Goal: Contribute content: Contribute content

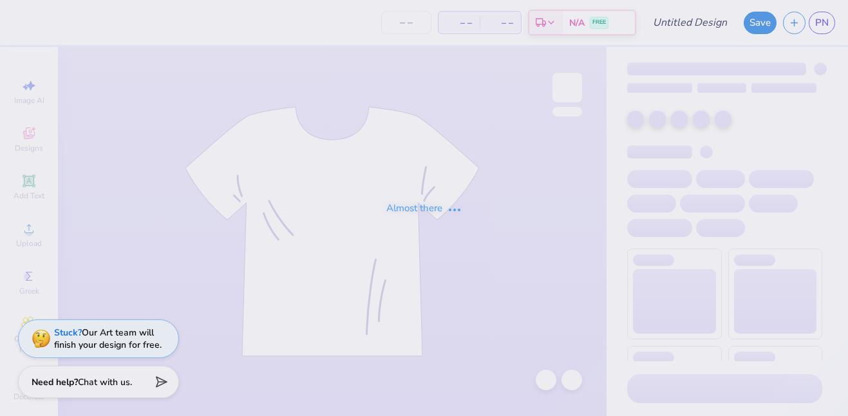
type input "Bear Sweatshirt"
type input "12"
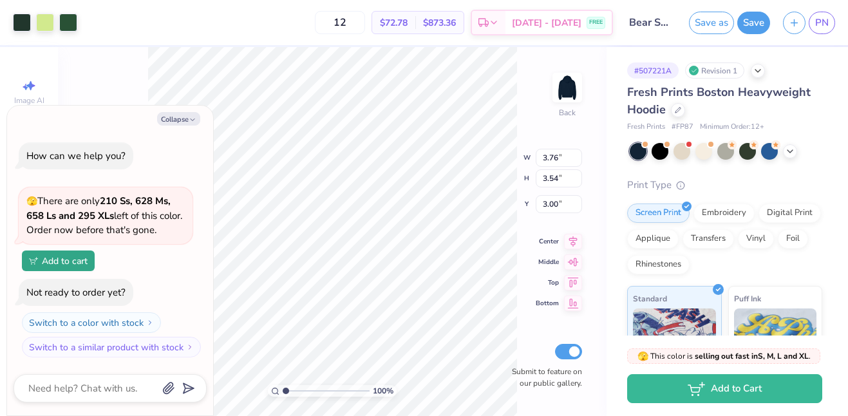
type textarea "x"
type input "4.96"
type input "4.66"
type textarea "x"
type input "3.40"
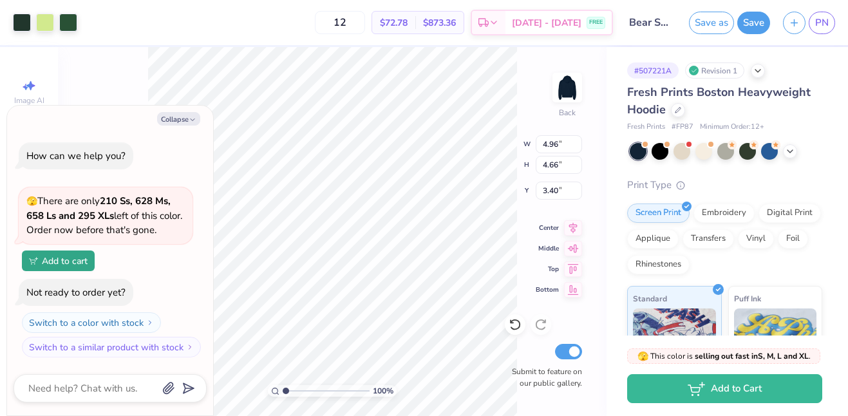
type textarea "x"
type input "4.59"
type input "4.31"
type input "3.75"
type textarea "x"
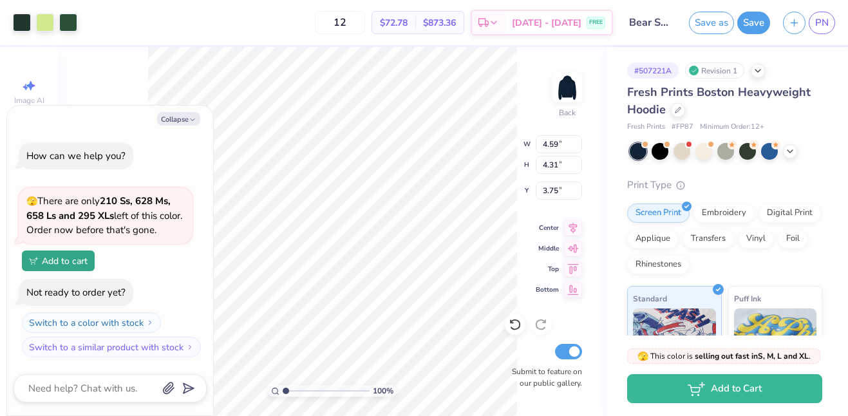
type input "3.00"
type textarea "x"
type input "3.58"
type input "3.36"
type input "3.95"
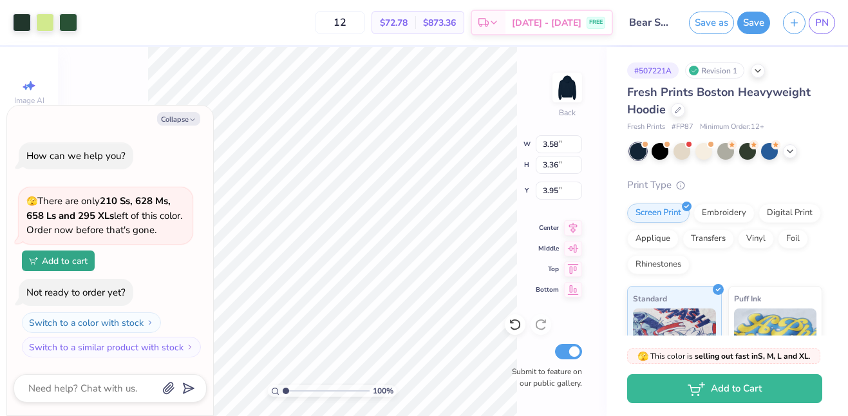
type textarea "x"
type input "3.39"
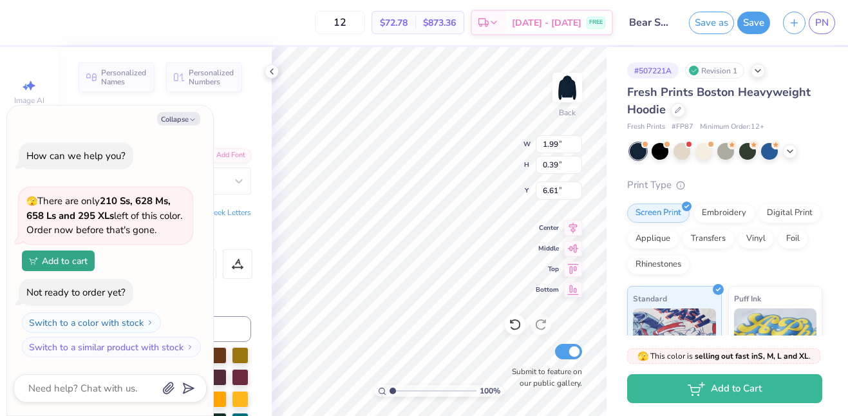
type textarea "x"
type input "6.75"
click at [274, 66] on div at bounding box center [272, 71] width 14 height 14
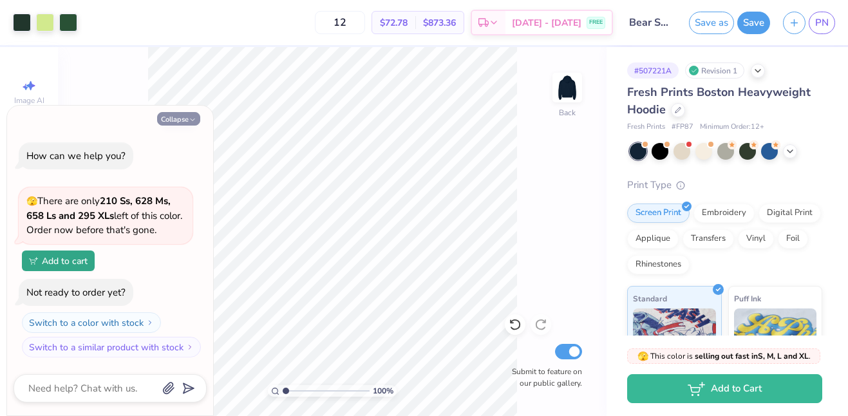
click at [180, 117] on button "Collapse" at bounding box center [178, 119] width 43 height 14
type textarea "x"
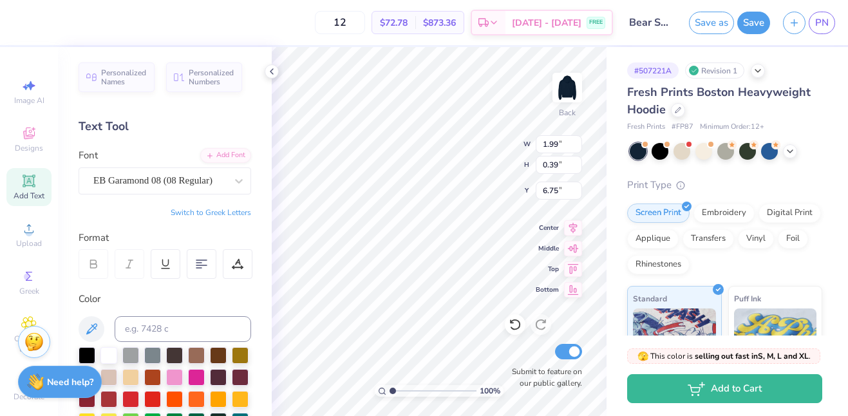
type input "6.36"
click at [274, 68] on icon at bounding box center [272, 71] width 10 height 10
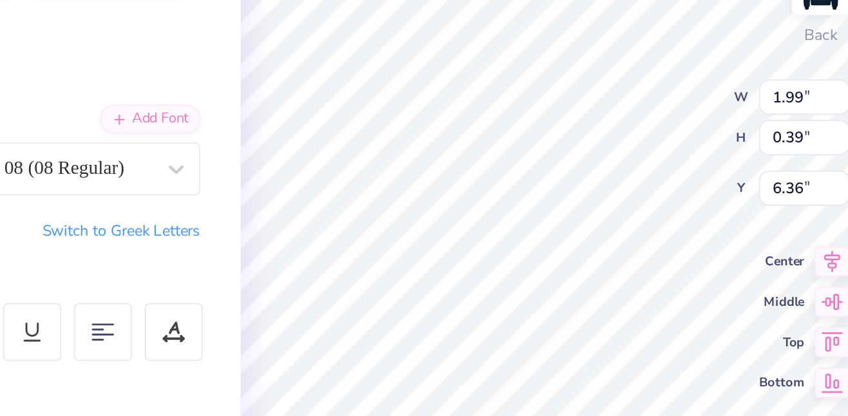
type input "6.75"
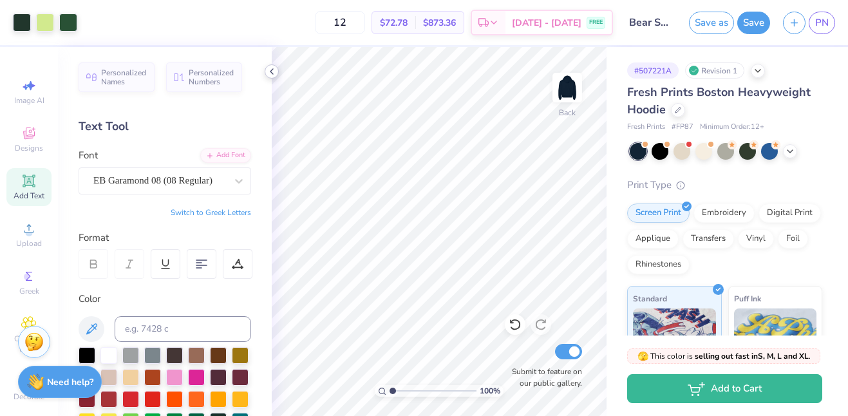
click at [273, 70] on icon at bounding box center [272, 71] width 10 height 10
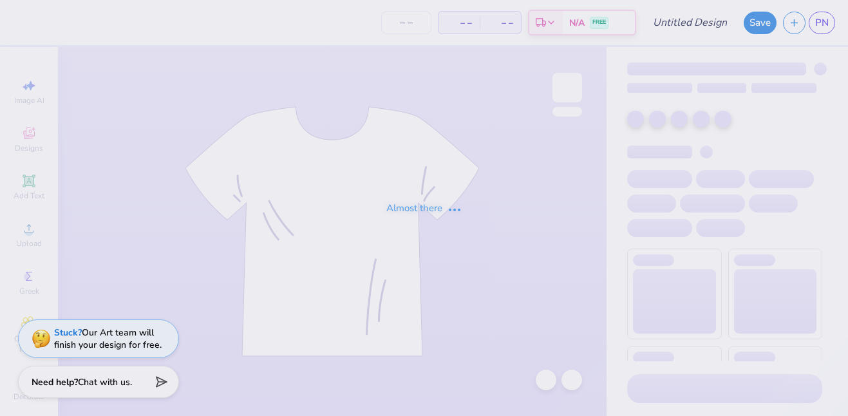
type input "12"
type input "Bear Sweatshirt"
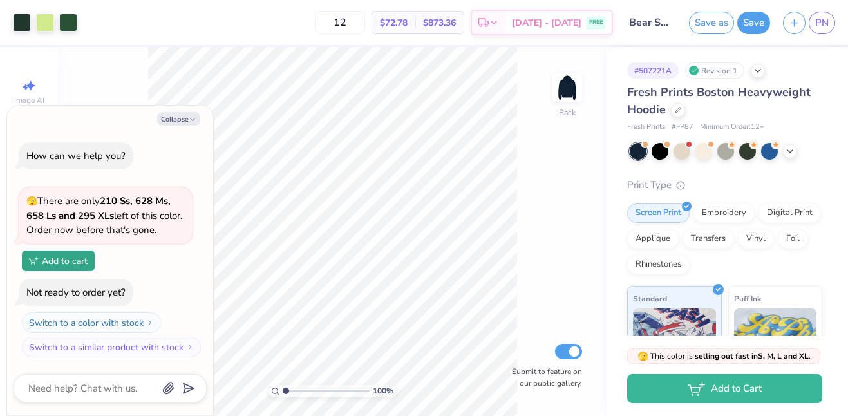
click at [187, 111] on div "Collapse How can we help you? 🫣 There are only 210 Ss, 628 Ms, 658 Ls and 295 X…" at bounding box center [110, 261] width 206 height 310
click at [188, 115] on button "Collapse" at bounding box center [178, 119] width 43 height 14
type textarea "x"
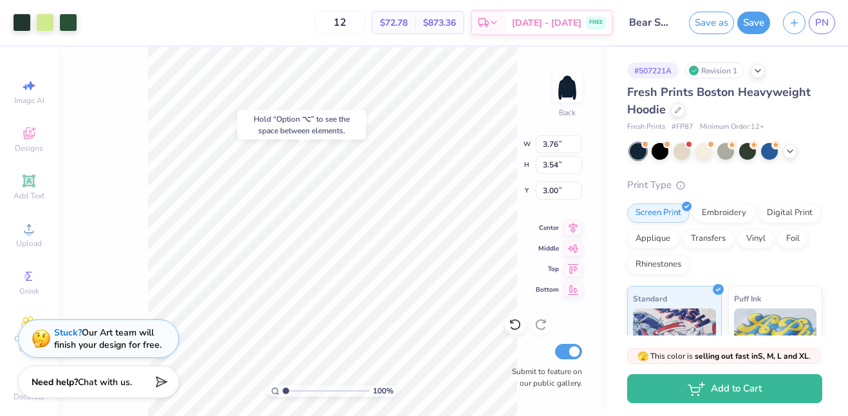
type input "3.21"
type input "1.99"
type input "0.39"
type input "6.61"
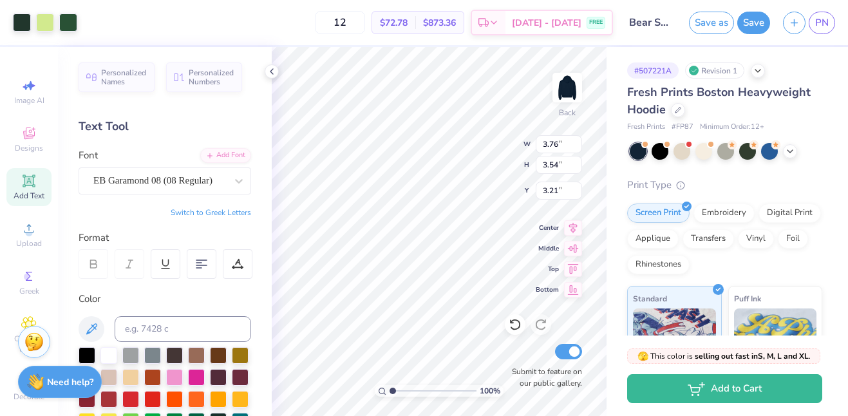
type input "3.67"
type input "3.45"
type input "3.68"
type input "3.30"
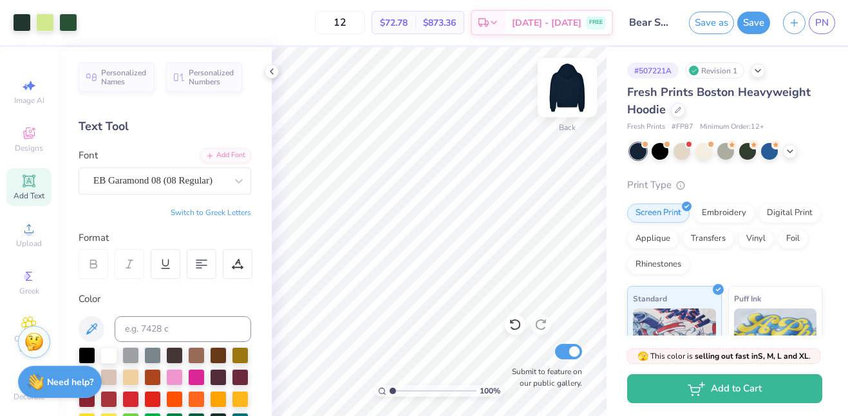
click at [570, 100] on img at bounding box center [568, 88] width 52 height 52
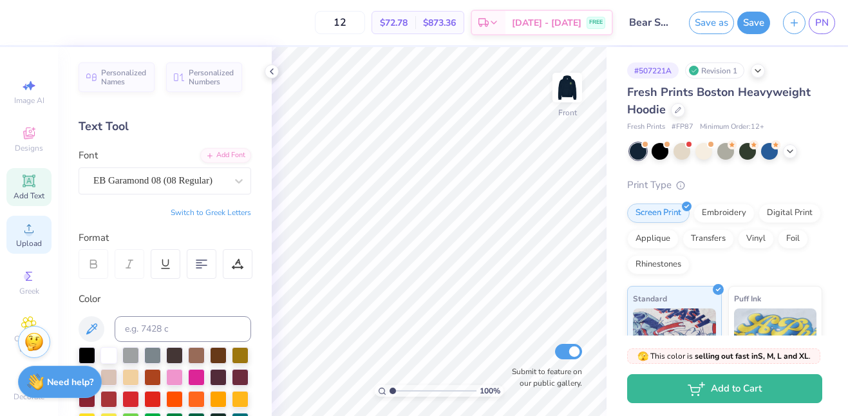
click at [23, 231] on icon at bounding box center [28, 228] width 15 height 15
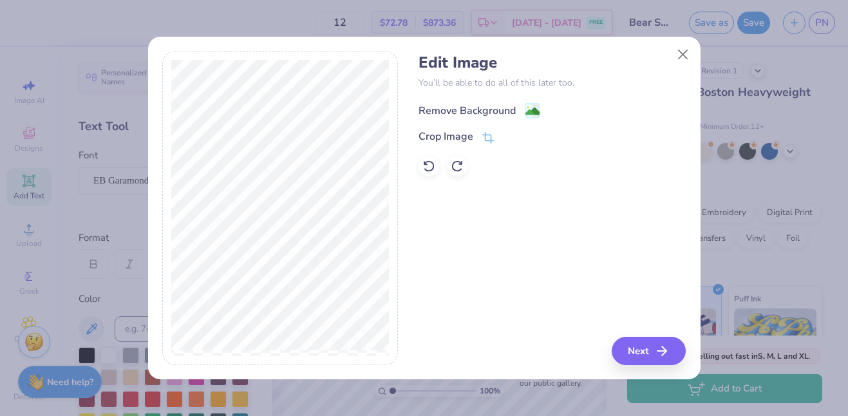
click at [459, 111] on div "Remove Background" at bounding box center [467, 110] width 97 height 15
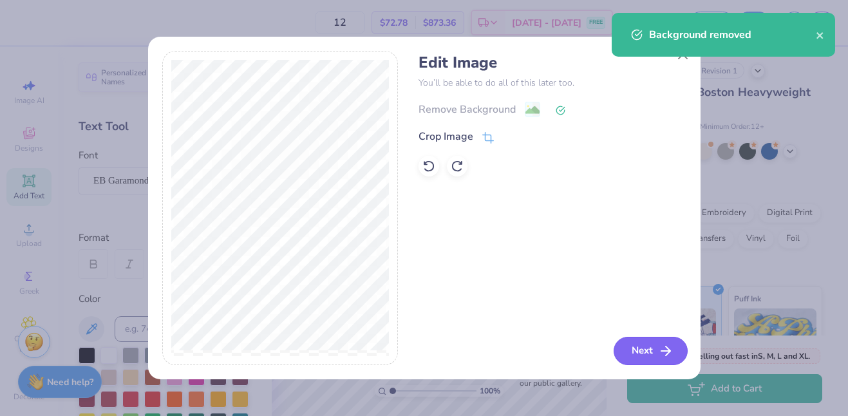
click at [630, 349] on button "Next" at bounding box center [651, 351] width 74 height 28
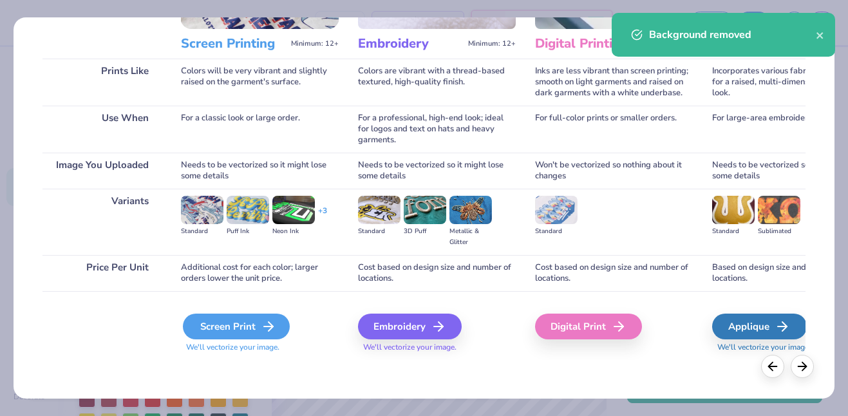
scroll to position [162, 0]
click at [253, 319] on div "Screen Print" at bounding box center [236, 327] width 107 height 26
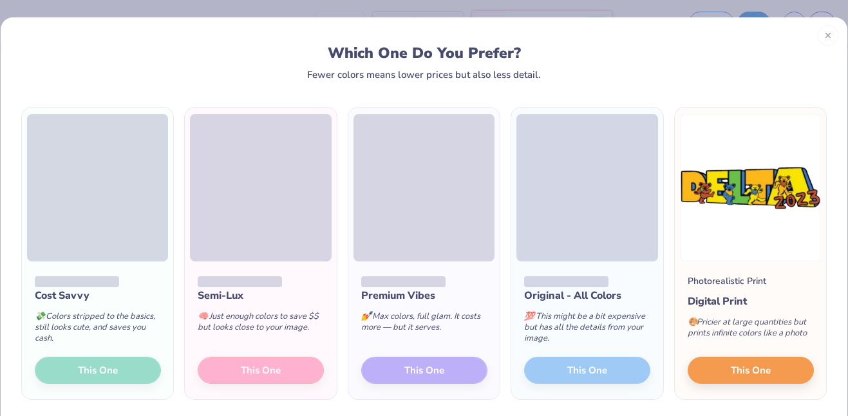
click at [112, 368] on div "Cost Savvy 💸 Colors stripped to the basics, still looks cute, and saves you cas…" at bounding box center [97, 330] width 151 height 138
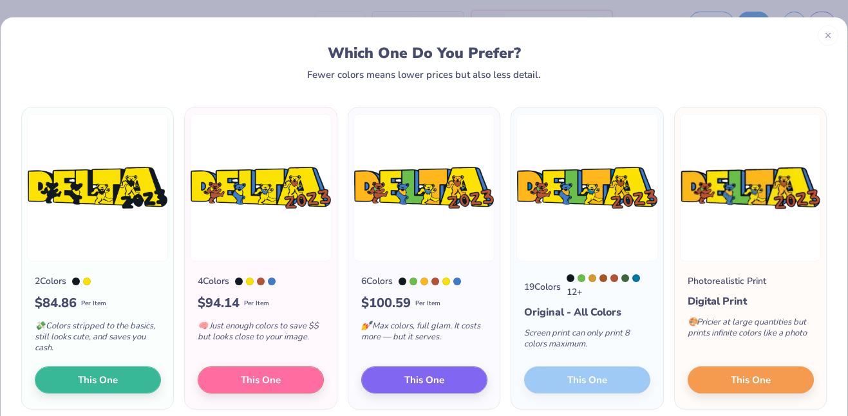
scroll to position [27, 0]
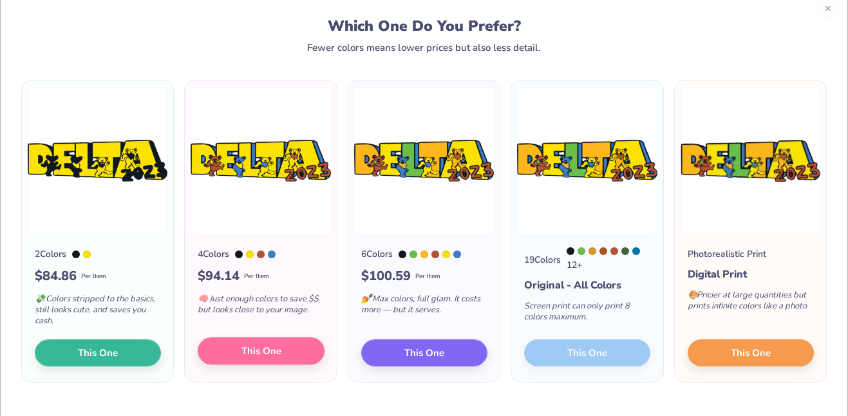
click at [254, 348] on span "This One" at bounding box center [261, 351] width 40 height 15
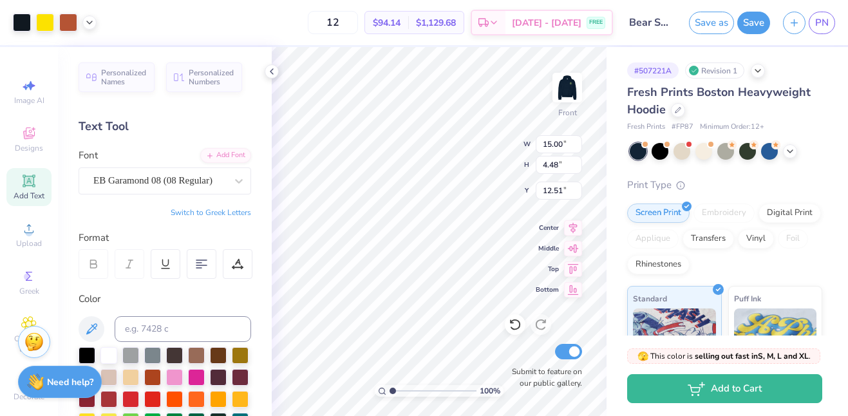
type input "8.13"
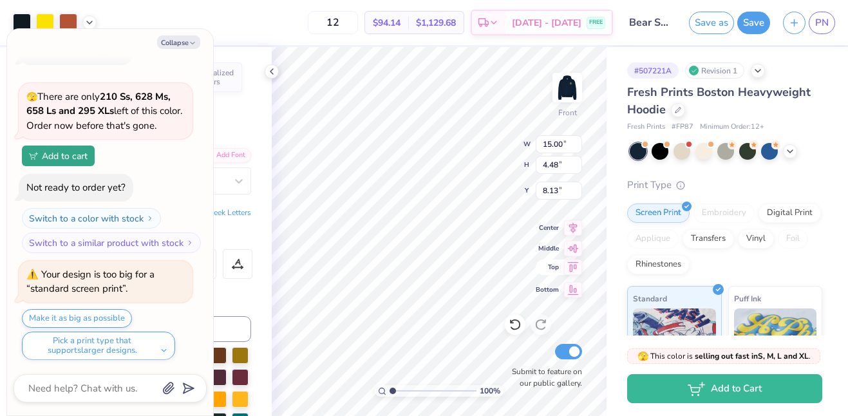
scroll to position [135, 0]
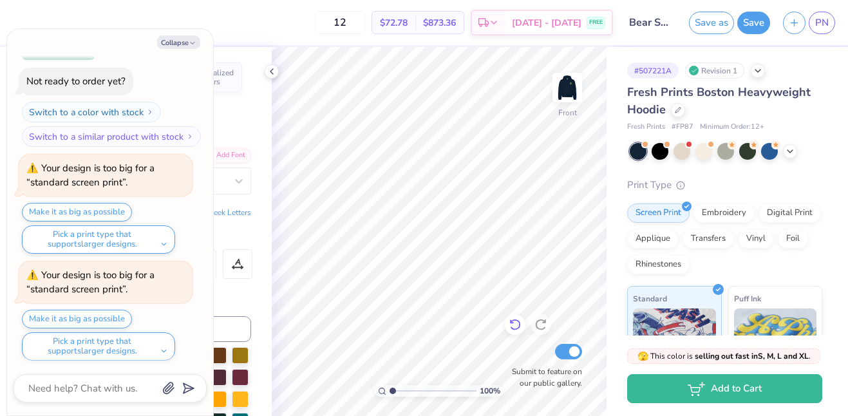
click at [512, 329] on icon at bounding box center [514, 325] width 11 height 12
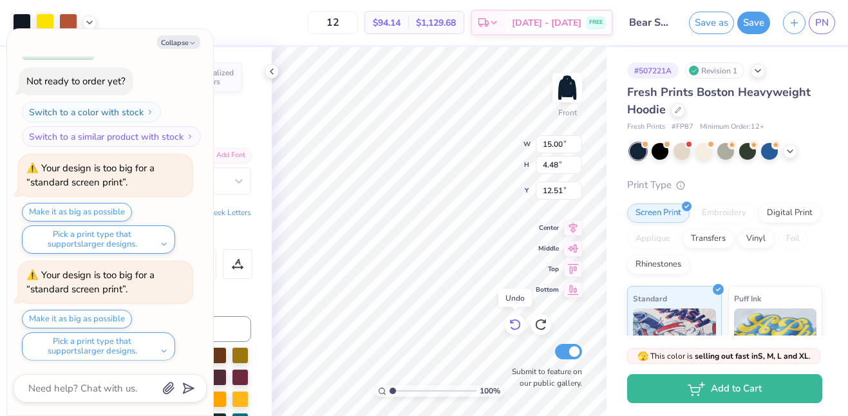
click at [512, 329] on icon at bounding box center [514, 325] width 11 height 12
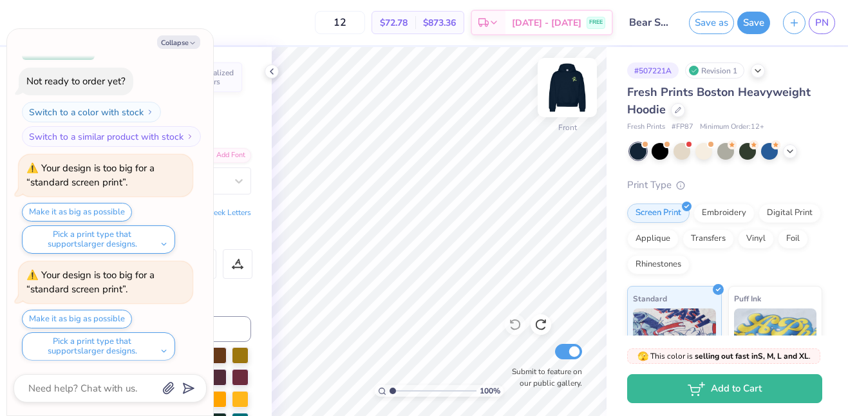
click at [573, 97] on img at bounding box center [568, 88] width 52 height 52
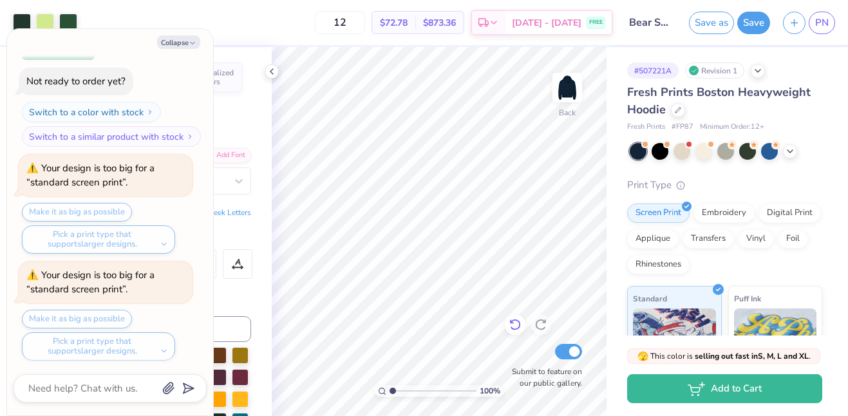
click at [518, 324] on icon at bounding box center [515, 324] width 13 height 13
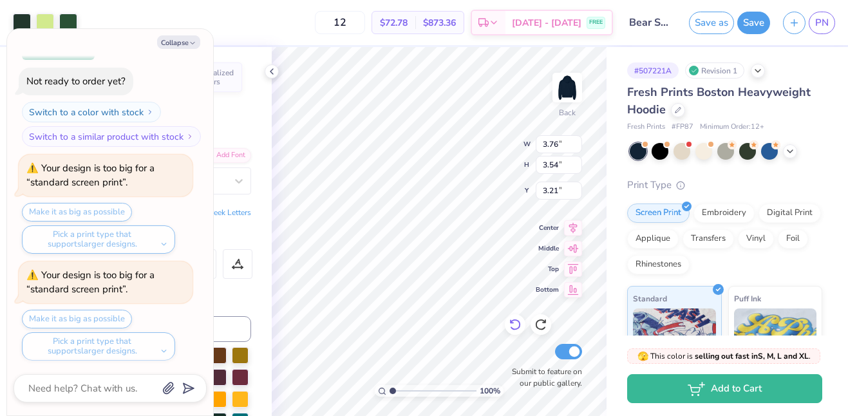
type textarea "x"
type input "4.98"
type textarea "x"
type input "8.23"
type input "7.73"
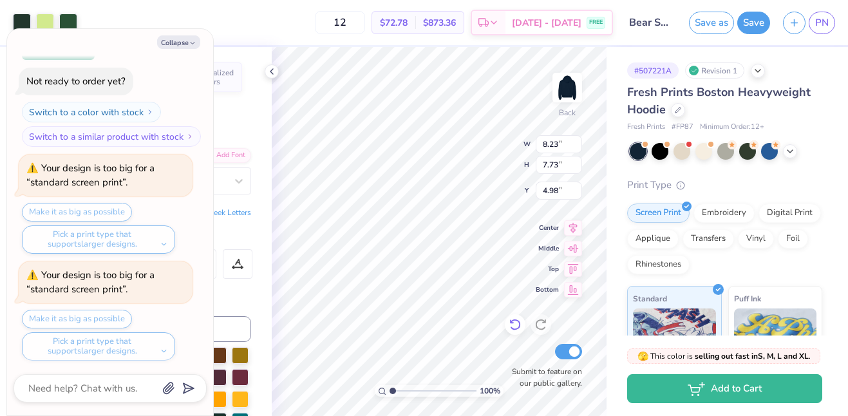
type textarea "x"
type input "3.91"
type textarea "x"
type input "11.45"
type textarea "x"
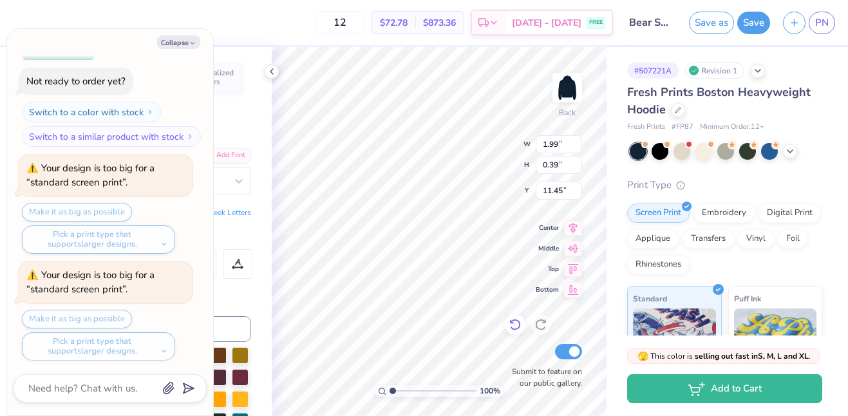
type input "4.42"
type input "0.87"
type input "11.47"
type textarea "x"
type input "11.21"
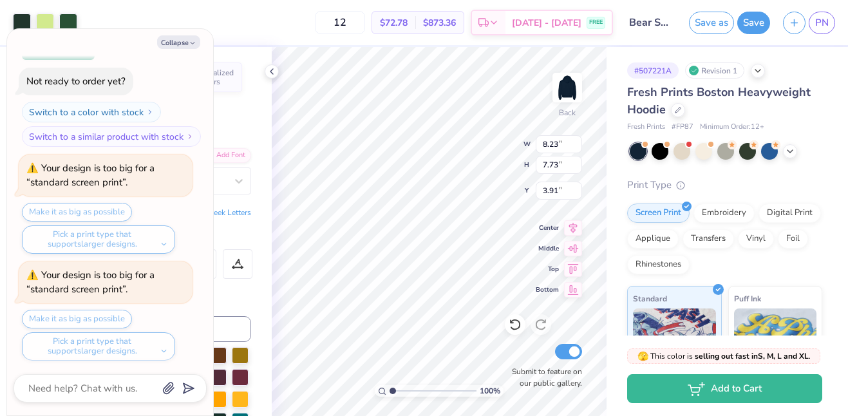
type textarea "x"
type input "4.35"
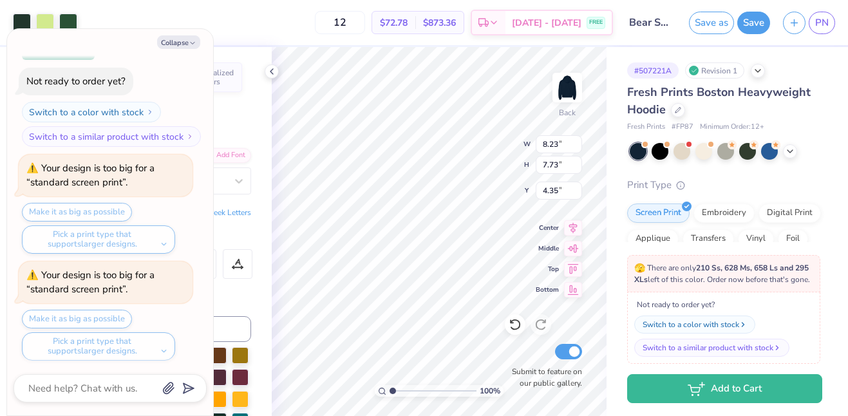
type textarea "x"
type input "3.71"
type input "3.48"
type input "8.60"
type textarea "x"
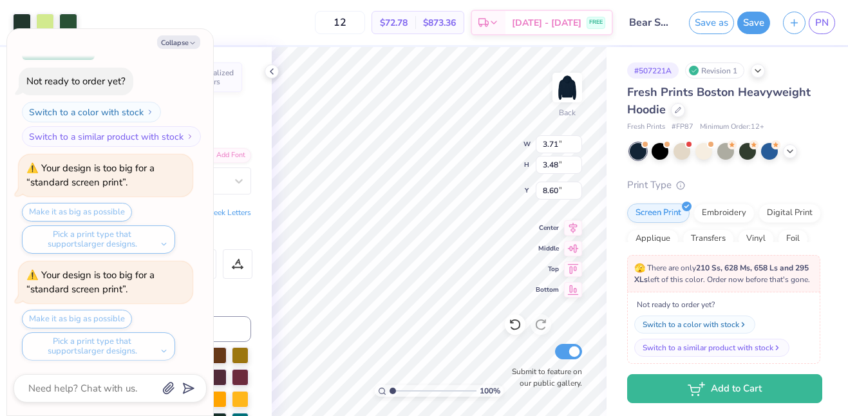
type input "3.27"
type textarea "x"
type input "4.42"
type input "0.87"
type input "11.21"
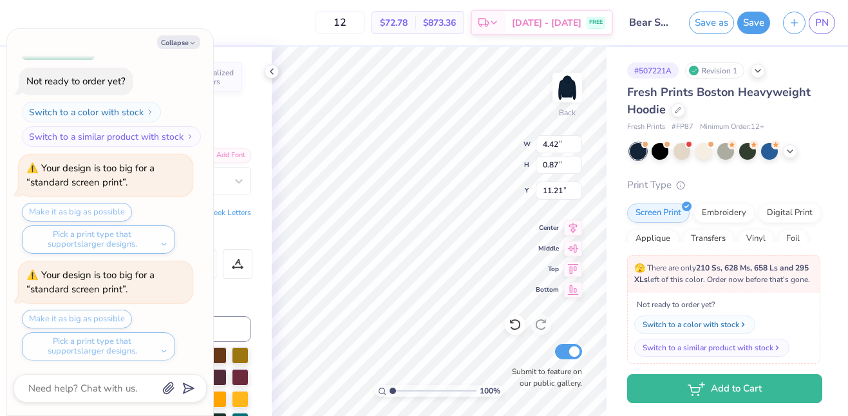
type textarea "x"
type input "11.14"
type textarea "x"
type input "11.01"
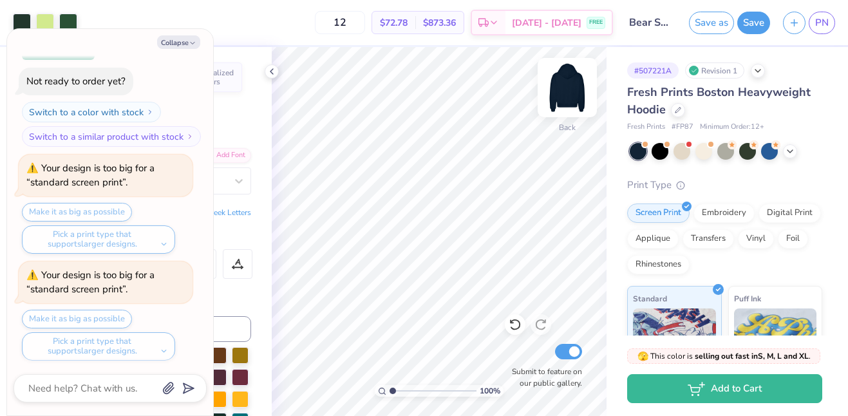
click at [569, 83] on img at bounding box center [568, 88] width 52 height 52
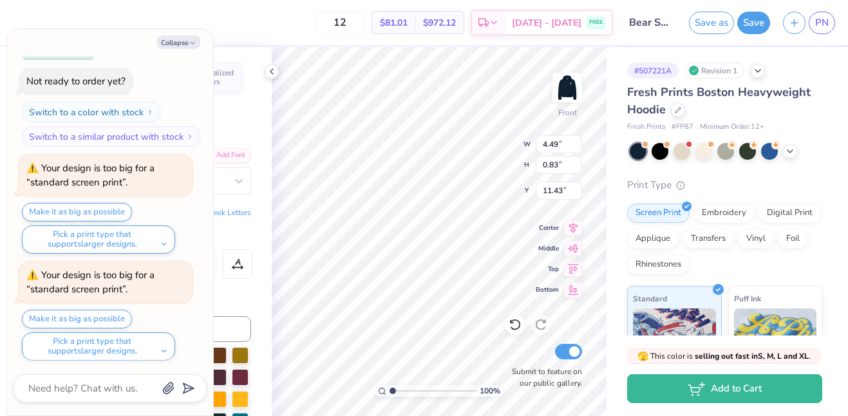
type textarea "x"
type input "14.34"
type textarea "x"
type input "7.43"
type input "1.37"
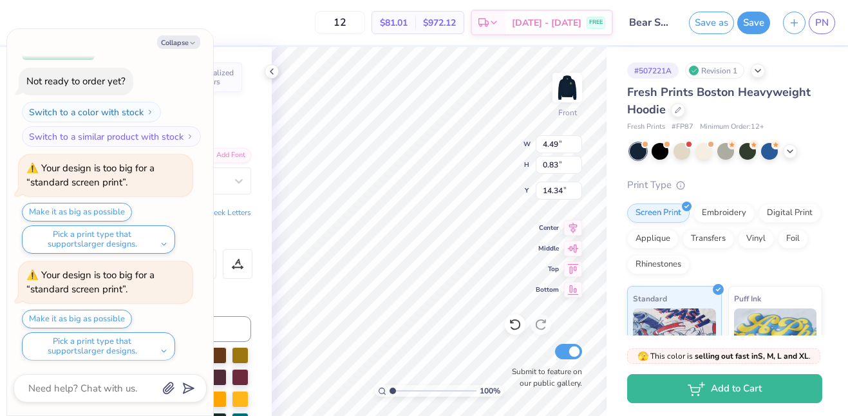
type input "14.38"
type textarea "x"
type input "16.30"
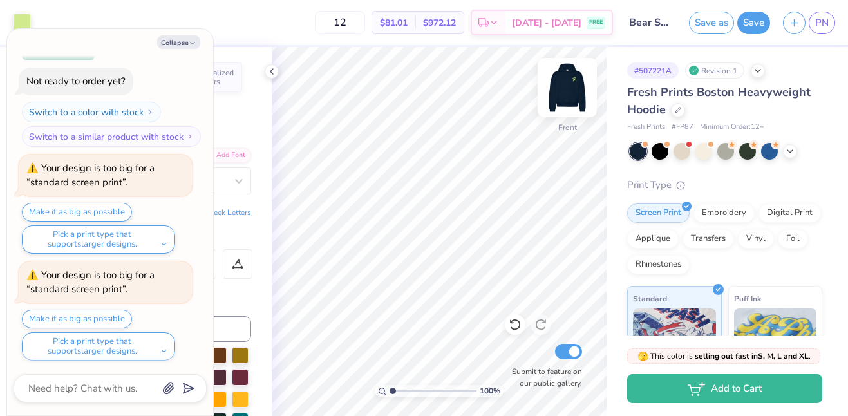
click at [562, 89] on img at bounding box center [568, 88] width 52 height 52
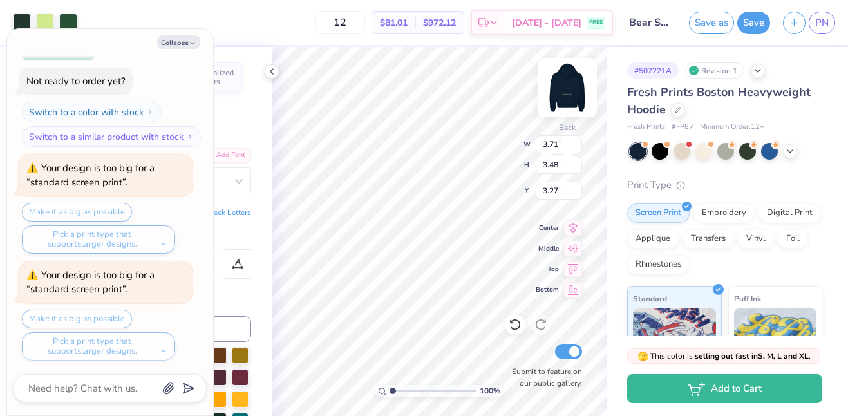
click at [570, 93] on img at bounding box center [568, 88] width 52 height 52
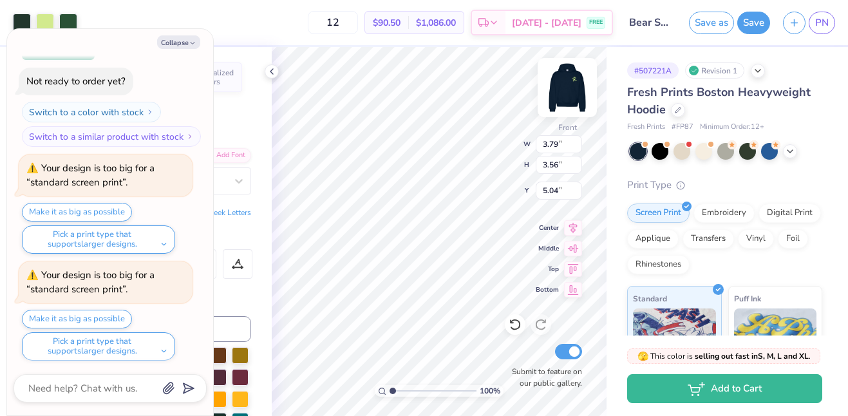
type textarea "x"
type input "12.74"
type input "11.97"
type textarea "x"
type input "11.05"
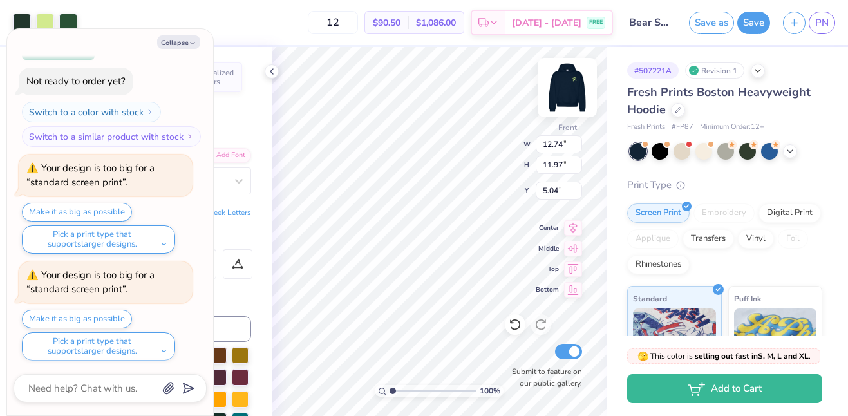
type input "10.38"
type input "6.63"
type textarea "x"
type input "7.43"
type input "1.37"
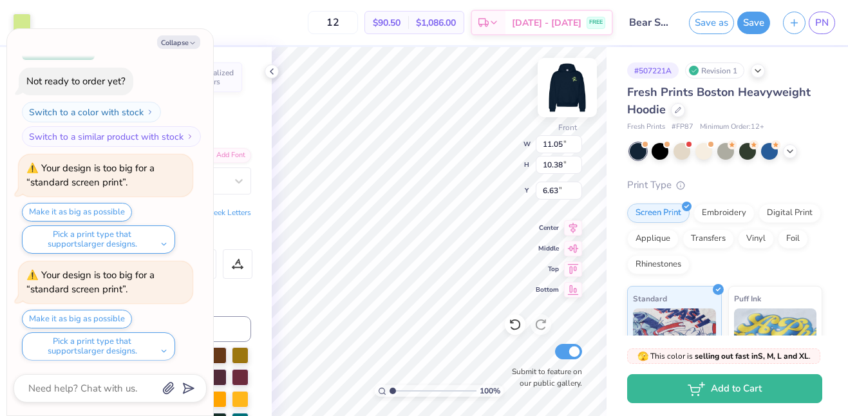
type input "16.30"
type textarea "x"
type input "17.39"
type textarea "x"
type input "11.05"
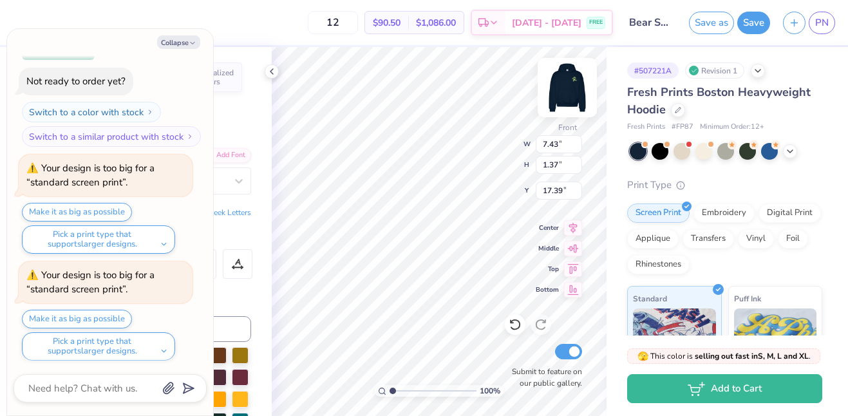
type input "10.38"
type input "6.63"
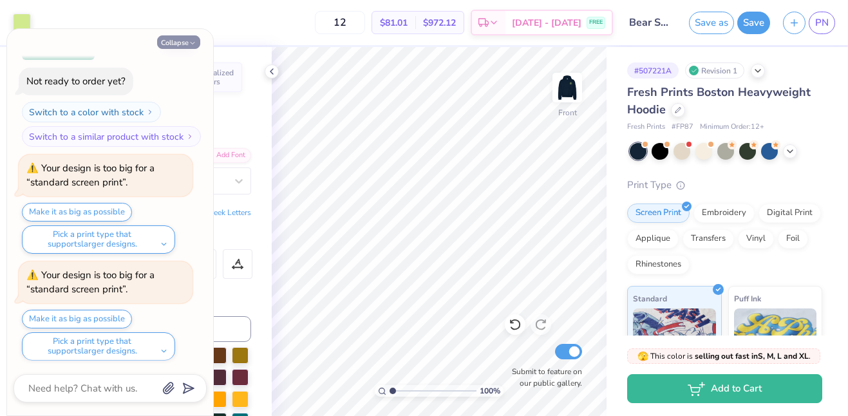
click at [178, 45] on button "Collapse" at bounding box center [178, 42] width 43 height 14
type textarea "x"
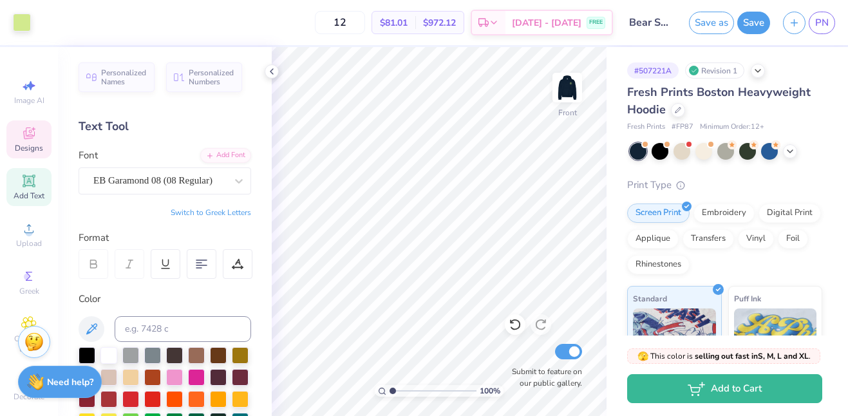
click at [43, 130] on div "Designs" at bounding box center [28, 139] width 45 height 38
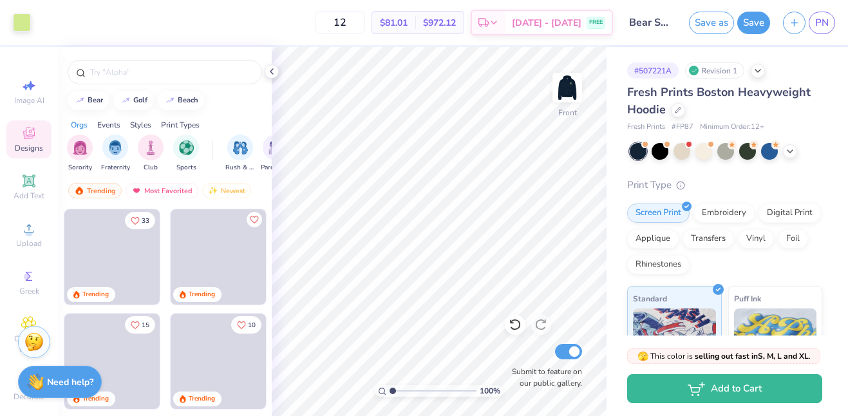
scroll to position [11, 0]
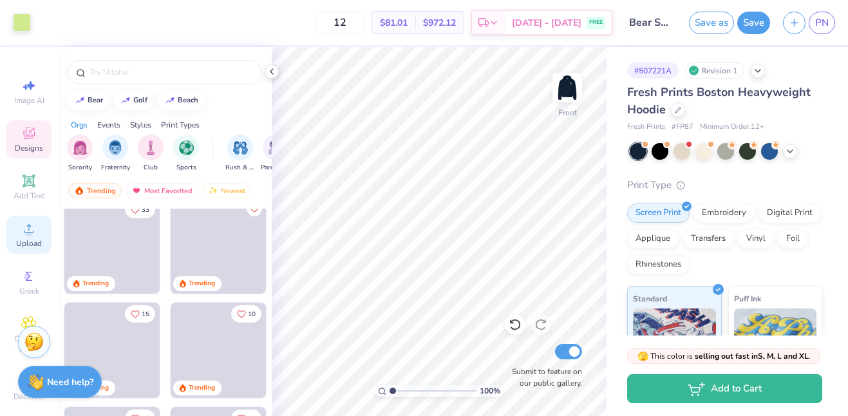
click at [33, 240] on span "Upload" at bounding box center [29, 243] width 26 height 10
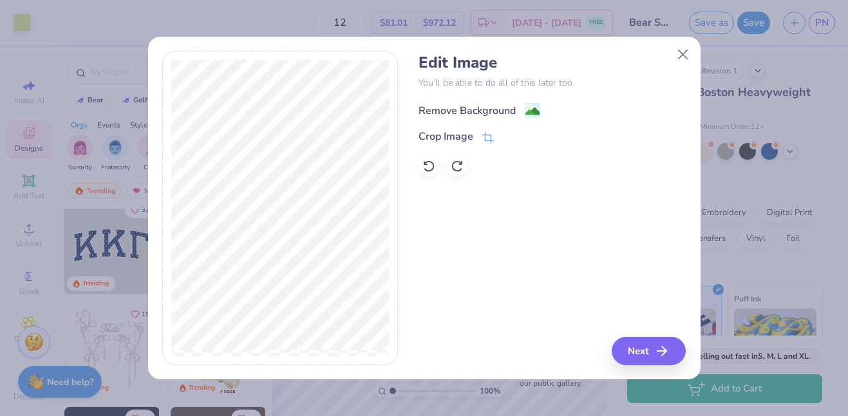
click at [467, 106] on div "Remove Background" at bounding box center [467, 110] width 97 height 15
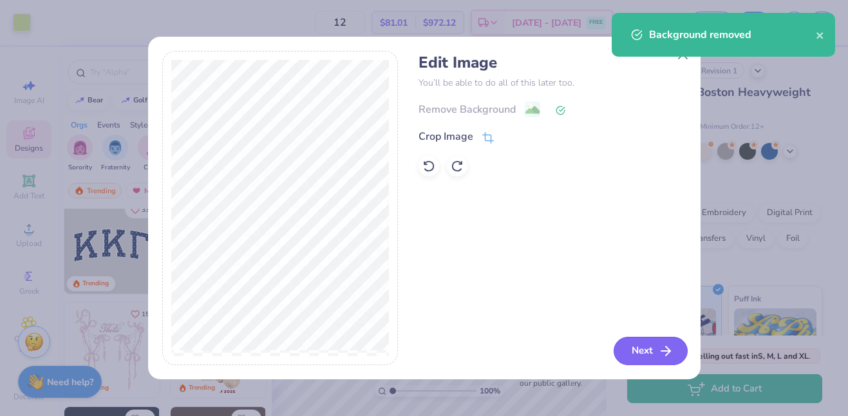
click at [642, 346] on button "Next" at bounding box center [651, 351] width 74 height 28
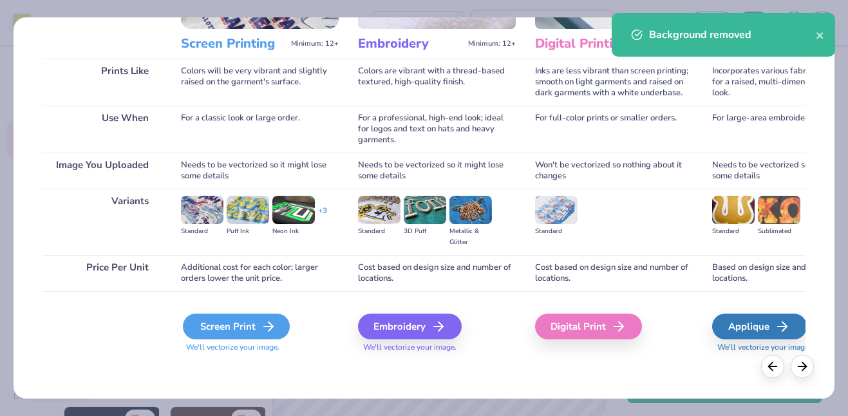
click at [241, 317] on div "Screen Print" at bounding box center [236, 327] width 107 height 26
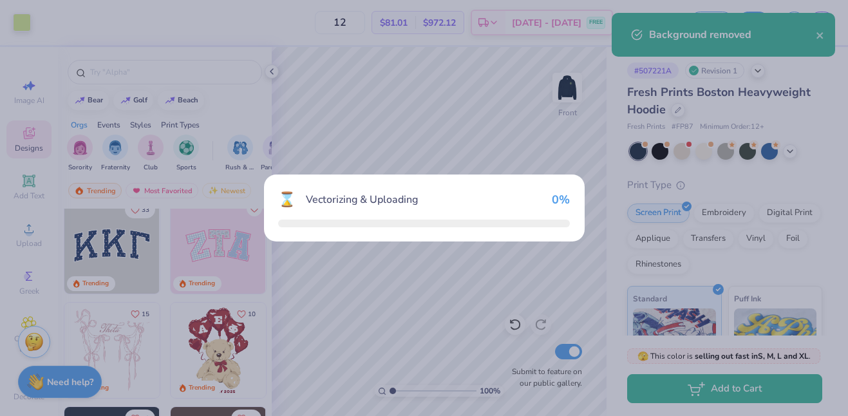
scroll to position [162, 0]
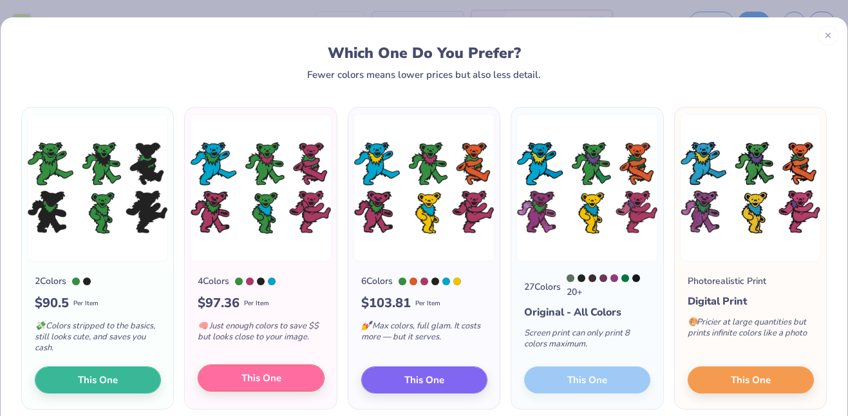
click at [280, 375] on span "This One" at bounding box center [261, 378] width 40 height 15
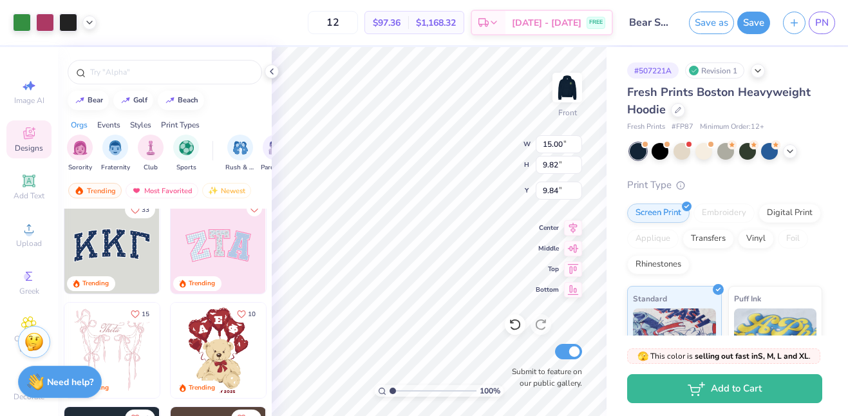
type input "6.07"
type input "7.43"
type input "1.37"
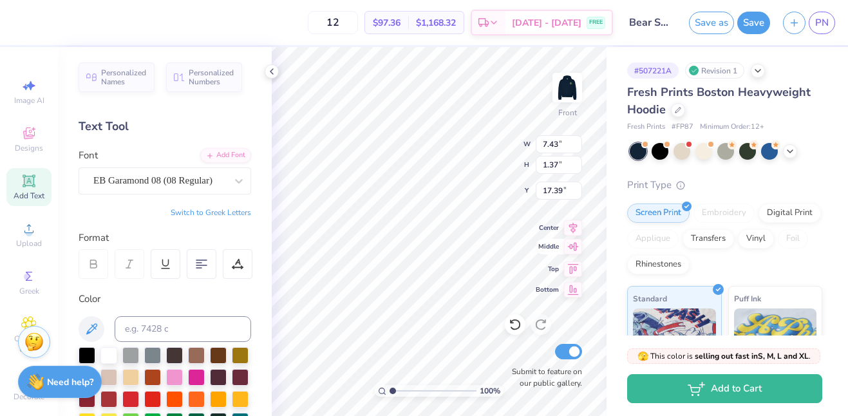
type input "17.46"
type input "15.00"
type input "9.82"
type input "7.17"
click at [46, 21] on div at bounding box center [45, 21] width 18 height 18
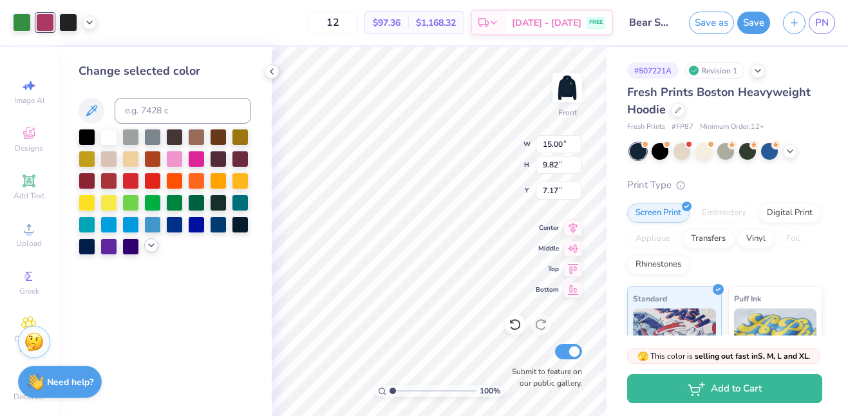
click at [149, 243] on icon at bounding box center [151, 245] width 10 height 10
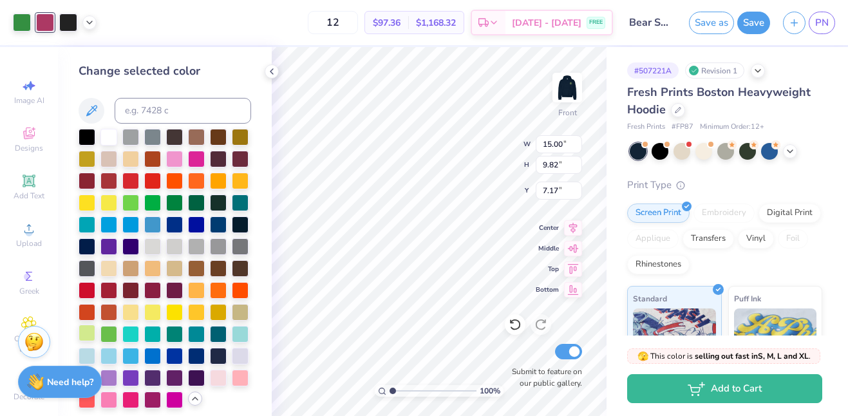
click at [86, 332] on div at bounding box center [87, 333] width 17 height 17
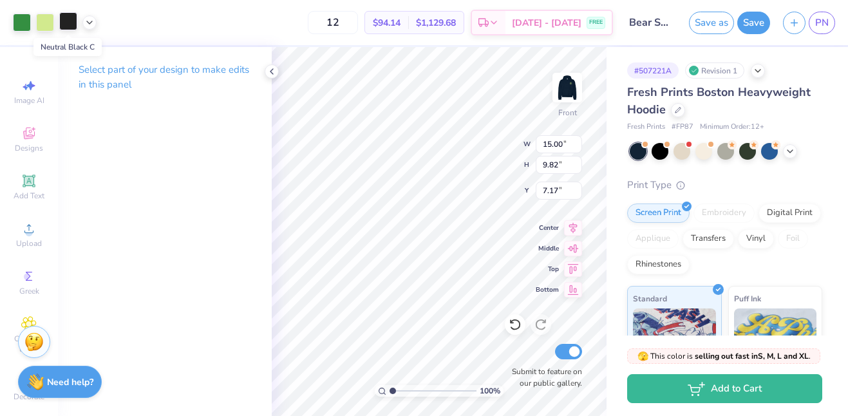
click at [65, 19] on div at bounding box center [68, 21] width 18 height 18
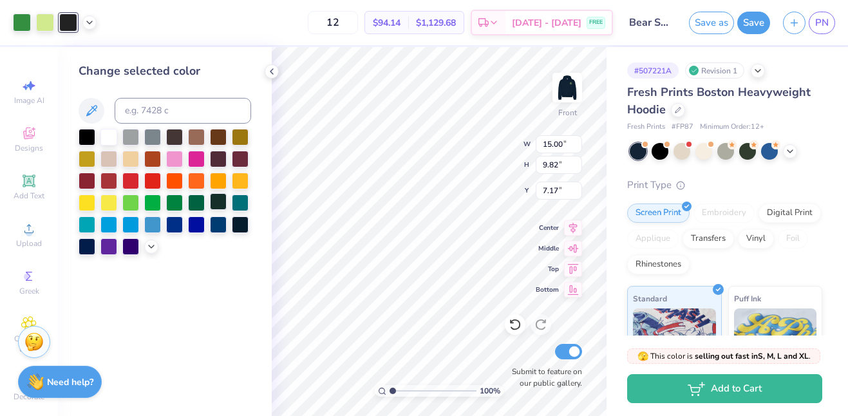
click at [217, 198] on div at bounding box center [218, 201] width 17 height 17
click at [92, 23] on icon at bounding box center [89, 21] width 10 height 10
click at [90, 61] on div at bounding box center [89, 54] width 18 height 18
click at [151, 245] on icon at bounding box center [151, 245] width 10 height 10
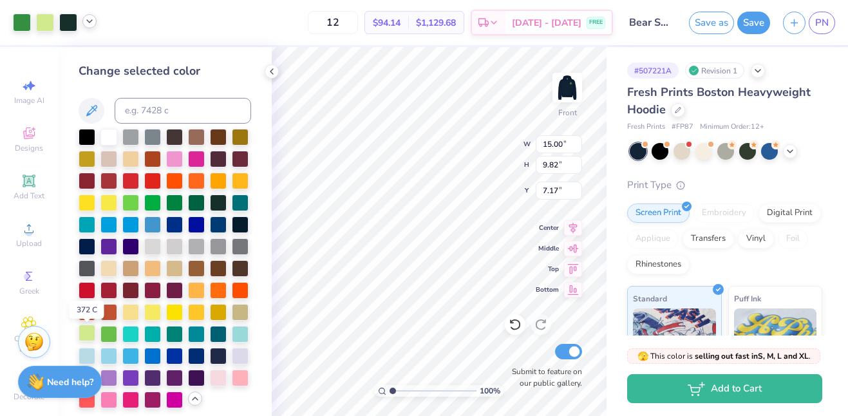
click at [88, 339] on div at bounding box center [87, 333] width 17 height 17
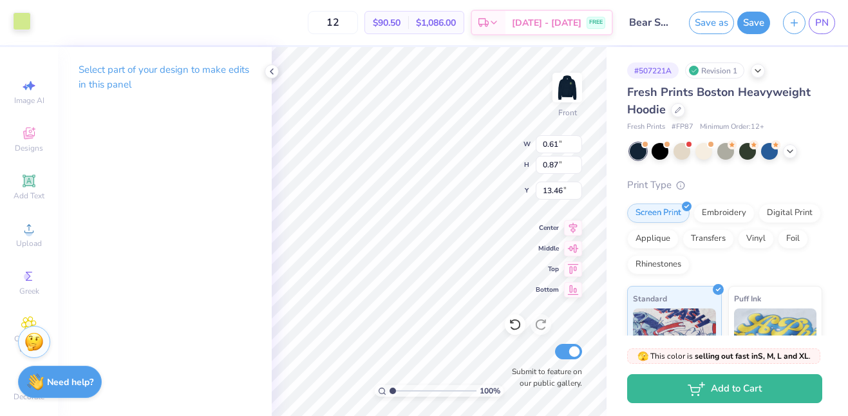
click at [24, 22] on div at bounding box center [22, 21] width 18 height 18
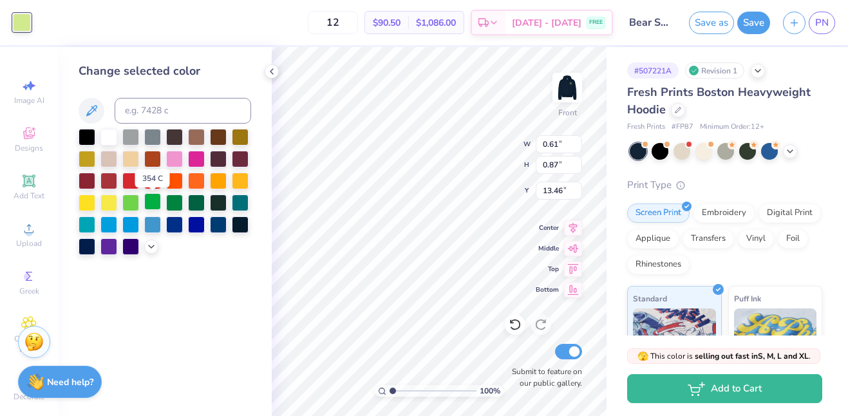
click at [153, 205] on div at bounding box center [152, 201] width 17 height 17
click at [179, 205] on div at bounding box center [174, 201] width 17 height 17
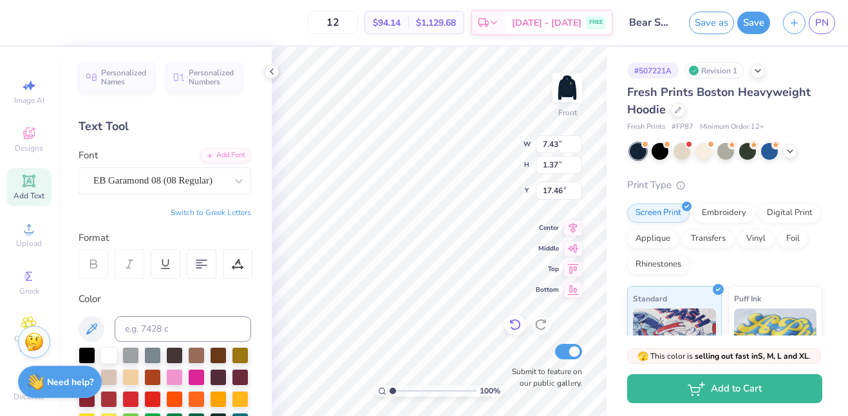
type input "22.12"
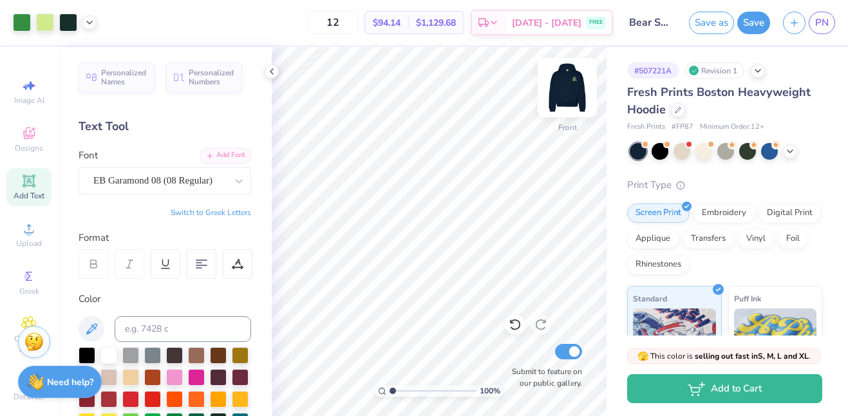
click at [561, 95] on img at bounding box center [568, 88] width 52 height 52
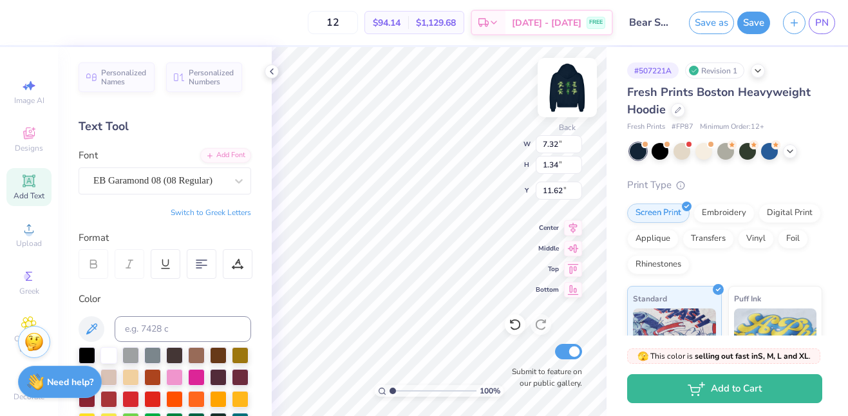
type input "3.78"
type input "0.69"
type input "8.79"
type input "2.66"
type input "0.49"
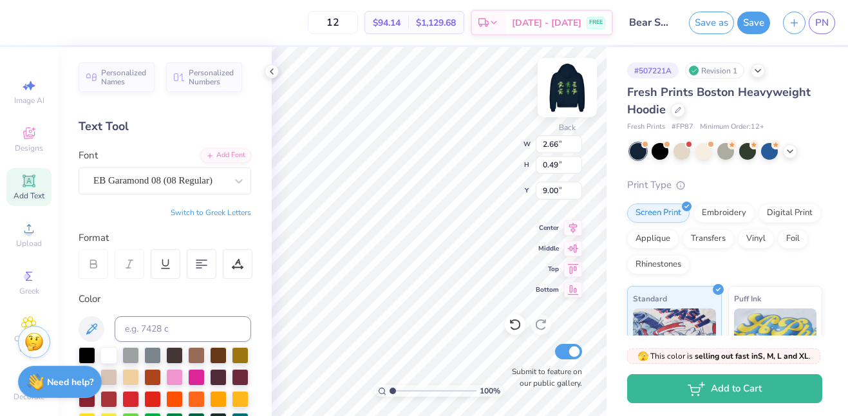
type input "6.75"
type input "2.31"
type input "0.42"
type input "6.75"
click at [574, 82] on img at bounding box center [568, 88] width 52 height 52
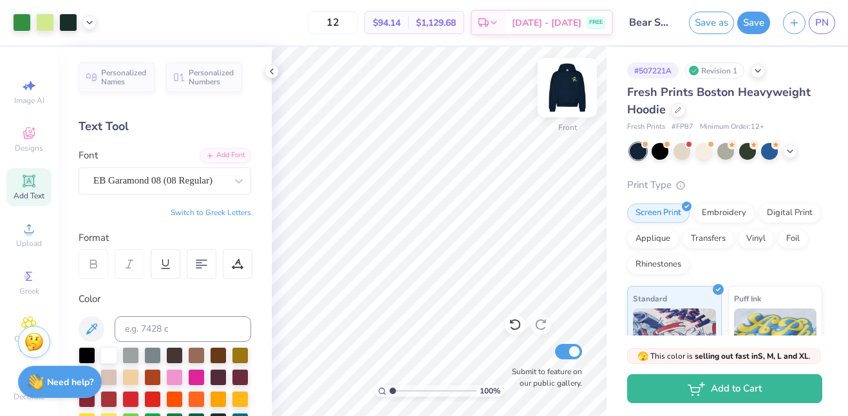
click at [572, 90] on img at bounding box center [568, 88] width 52 height 52
click at [739, 17] on button "Save" at bounding box center [753, 21] width 33 height 23
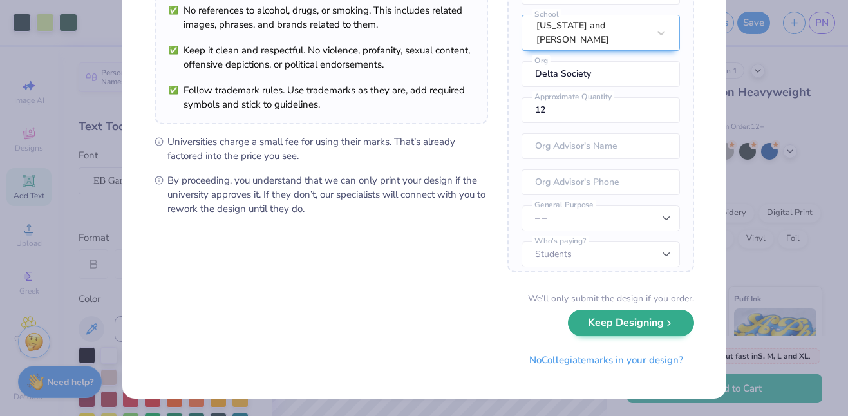
scroll to position [144, 0]
click at [634, 332] on button "Keep Designing" at bounding box center [631, 323] width 126 height 26
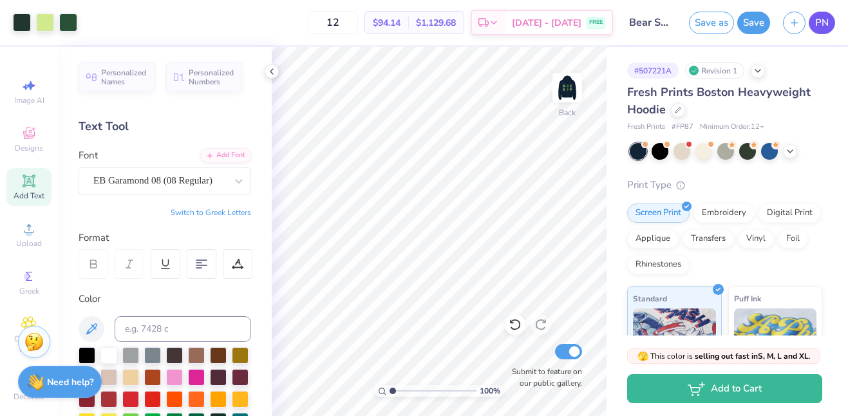
click at [826, 26] on span "PN" at bounding box center [822, 22] width 14 height 15
click at [759, 26] on button "Save" at bounding box center [753, 21] width 33 height 23
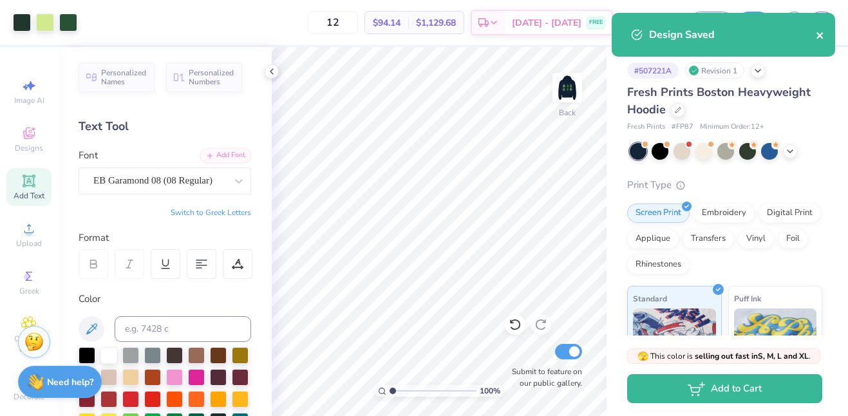
click at [819, 33] on icon "close" at bounding box center [820, 35] width 9 height 10
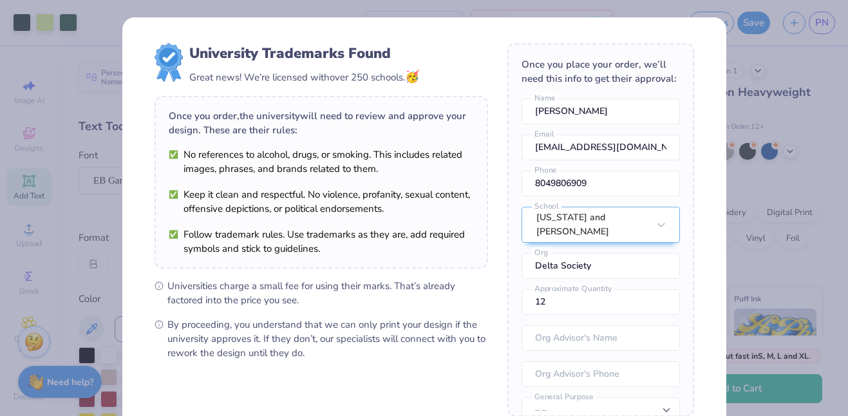
click at [826, 15] on div "Design Saved" at bounding box center [723, 39] width 229 height 59
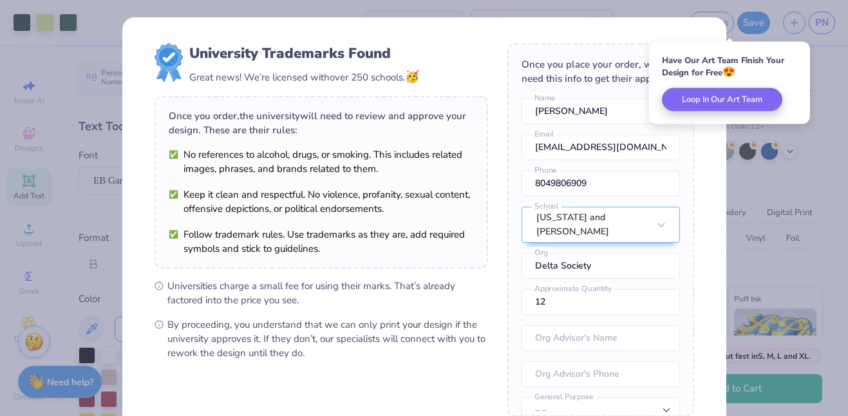
click at [723, 10] on div "University Trademarks Found Great news! We’re licensed with over 250 schools. 🥳…" at bounding box center [424, 208] width 848 height 416
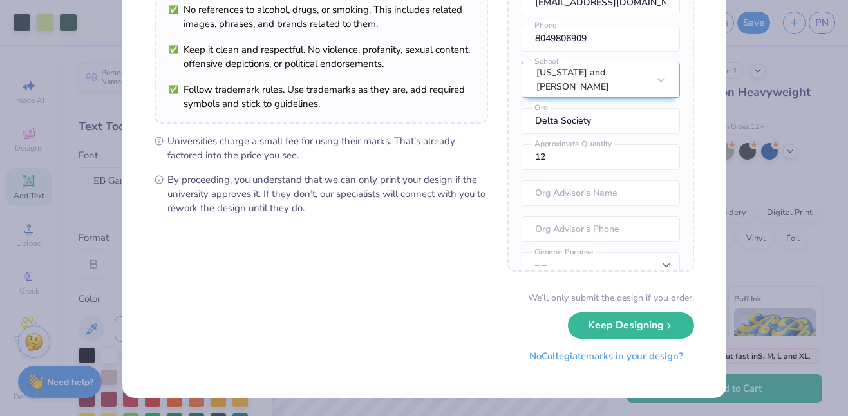
scroll to position [144, 0]
click at [785, 203] on div "University Trademarks Found Great news! We’re licensed with over 250 schools. 🥳…" at bounding box center [424, 208] width 848 height 416
